Goal: Task Accomplishment & Management: Use online tool/utility

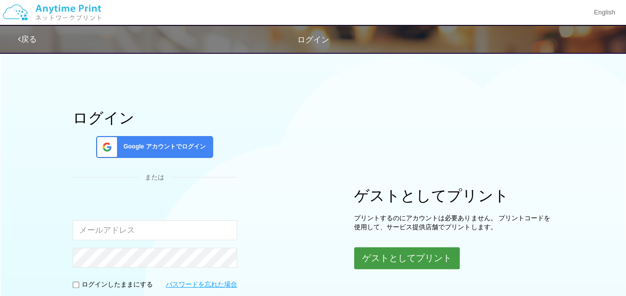
click at [428, 263] on button "ゲストとしてプリント" at bounding box center [407, 258] width 106 height 22
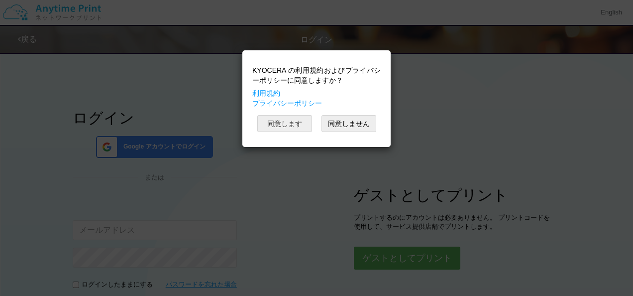
click at [283, 126] on button "同意します" at bounding box center [284, 123] width 55 height 17
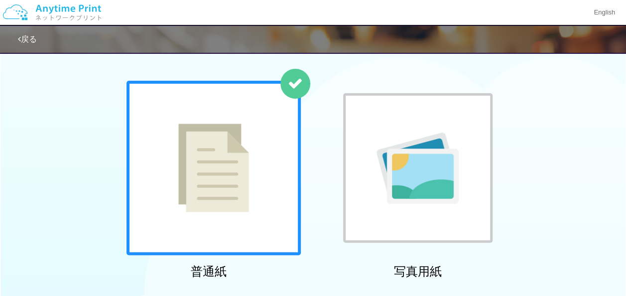
scroll to position [40, 0]
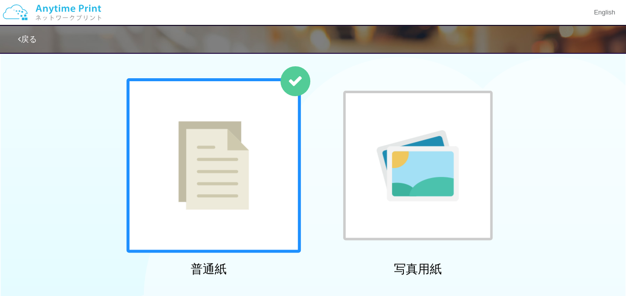
click at [199, 174] on img at bounding box center [213, 165] width 71 height 89
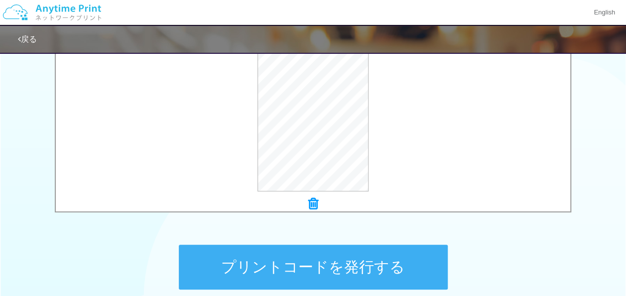
scroll to position [380, 0]
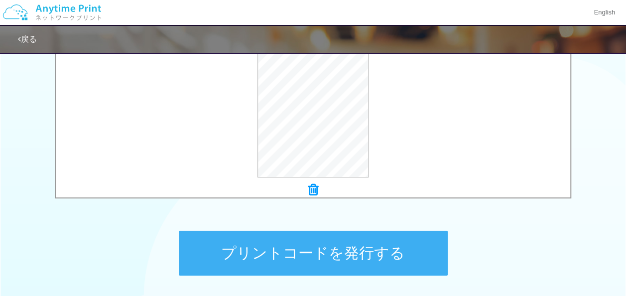
click at [364, 251] on button "プリントコードを発行する" at bounding box center [313, 252] width 269 height 45
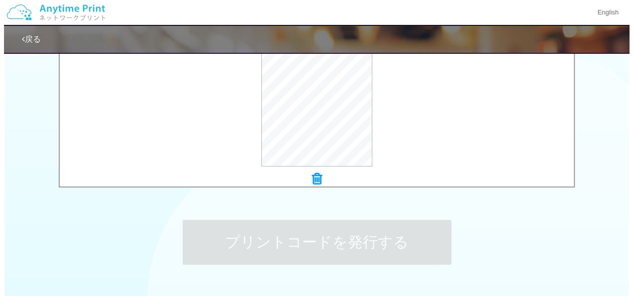
scroll to position [407, 0]
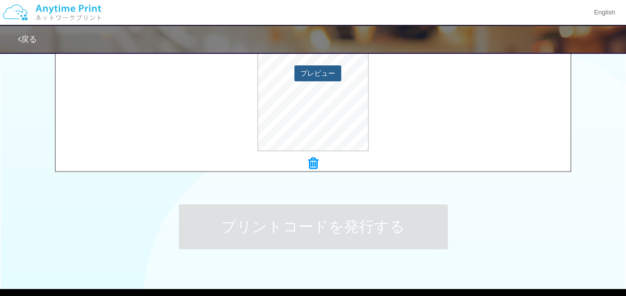
click at [318, 76] on button "プレビュー" at bounding box center [317, 73] width 47 height 16
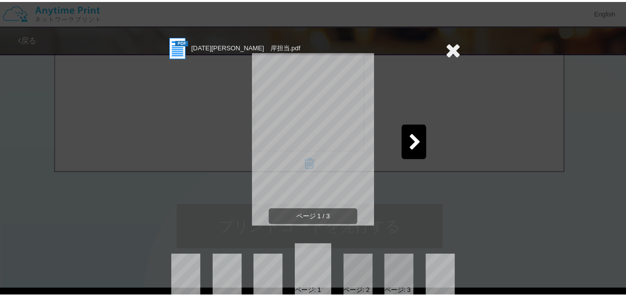
scroll to position [15, 0]
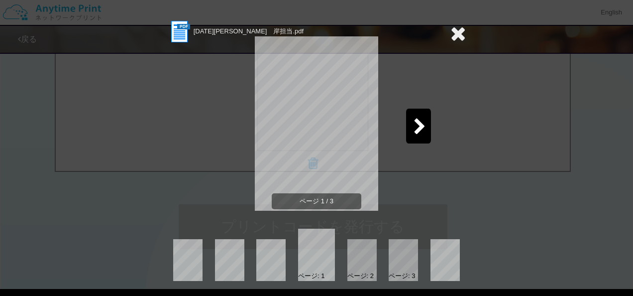
click at [420, 124] on icon at bounding box center [420, 126] width 12 height 17
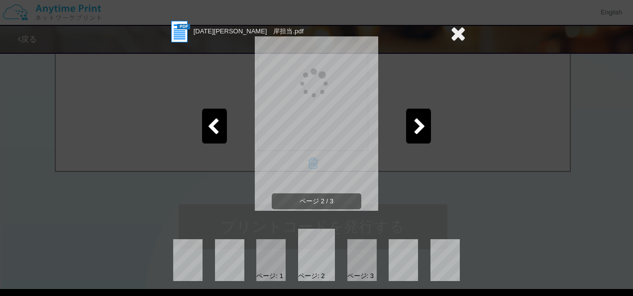
click at [420, 124] on icon at bounding box center [420, 126] width 12 height 17
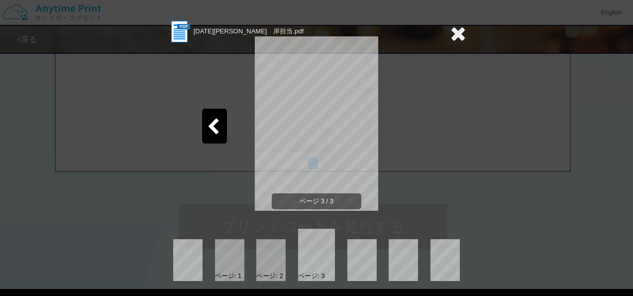
click at [420, 124] on div "ページ 3 / 3" at bounding box center [316, 131] width 299 height 174
click at [456, 35] on icon at bounding box center [457, 33] width 15 height 20
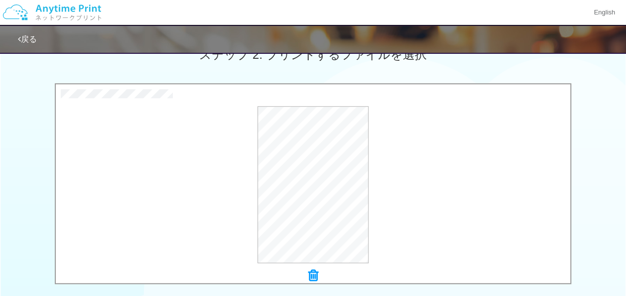
scroll to position [294, 0]
click at [324, 189] on button "プレビュー" at bounding box center [317, 186] width 47 height 16
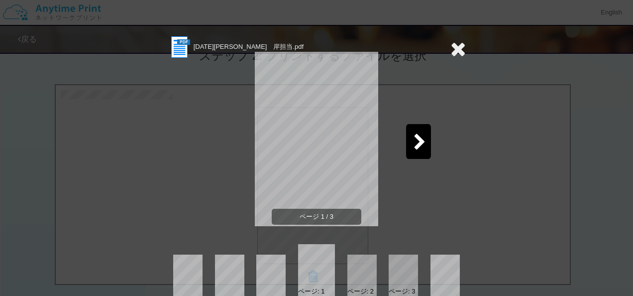
click at [420, 139] on icon at bounding box center [420, 142] width 12 height 17
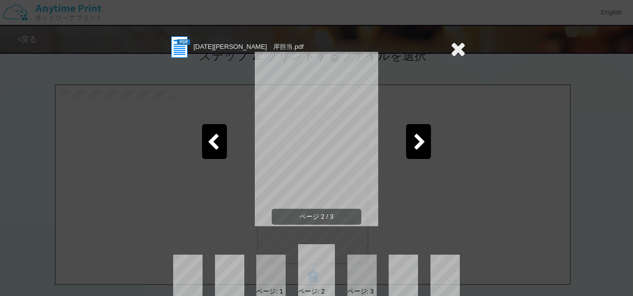
click at [178, 48] on img at bounding box center [179, 47] width 24 height 24
click at [454, 52] on icon at bounding box center [457, 49] width 15 height 20
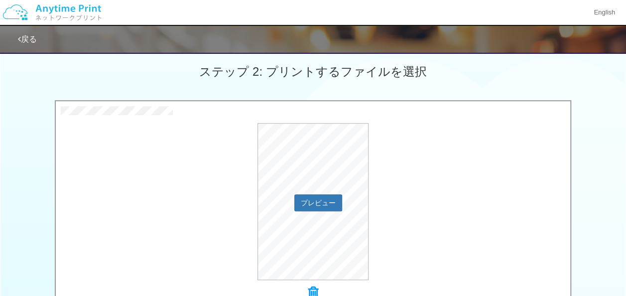
scroll to position [290, 0]
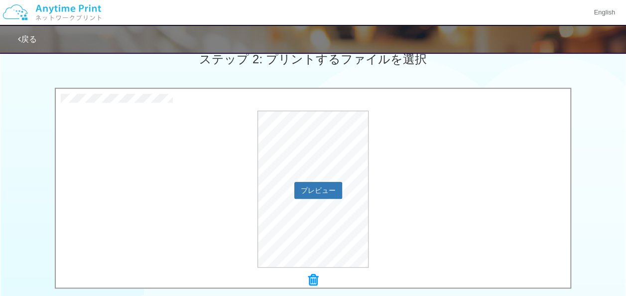
click at [469, 208] on div "プレビュー" at bounding box center [313, 188] width 514 height 157
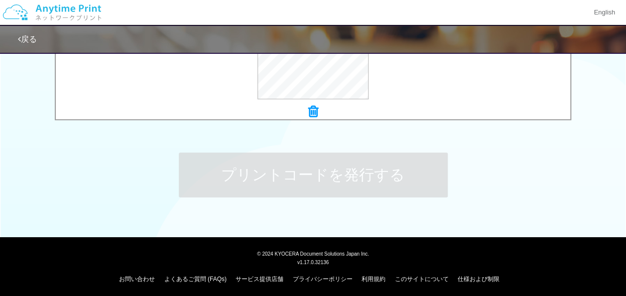
scroll to position [461, 0]
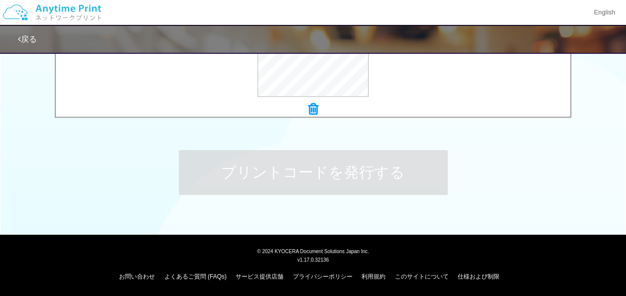
click at [407, 216] on div "プリントコードを発行する" at bounding box center [313, 172] width 299 height 105
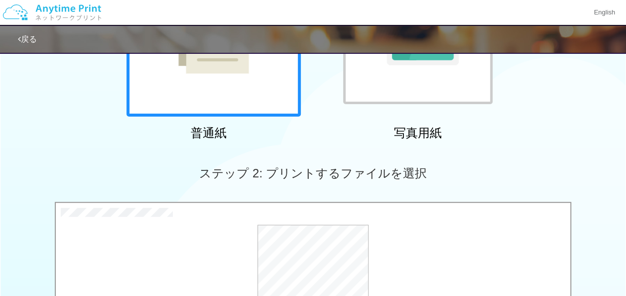
scroll to position [175, 0]
